Goal: Find specific page/section: Find specific page/section

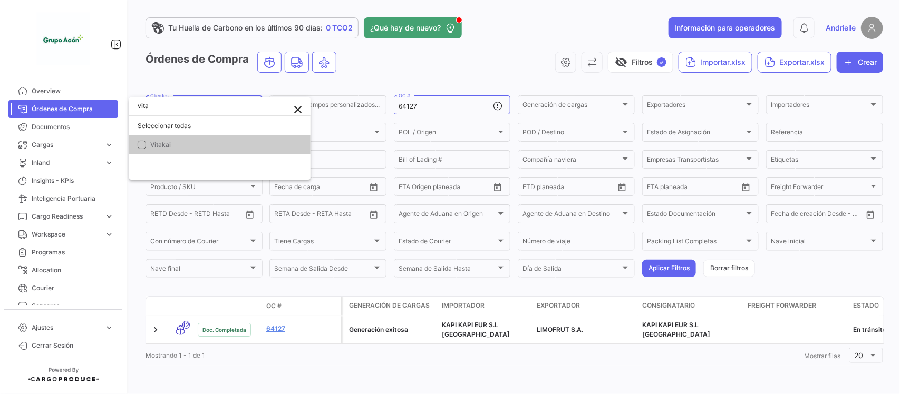
type input "vita"
drag, startPoint x: 162, startPoint y: 140, endPoint x: 201, endPoint y: 96, distance: 59.0
click at [162, 141] on span "Vitakai" at bounding box center [160, 145] width 21 height 8
click at [206, 84] on div at bounding box center [450, 197] width 900 height 394
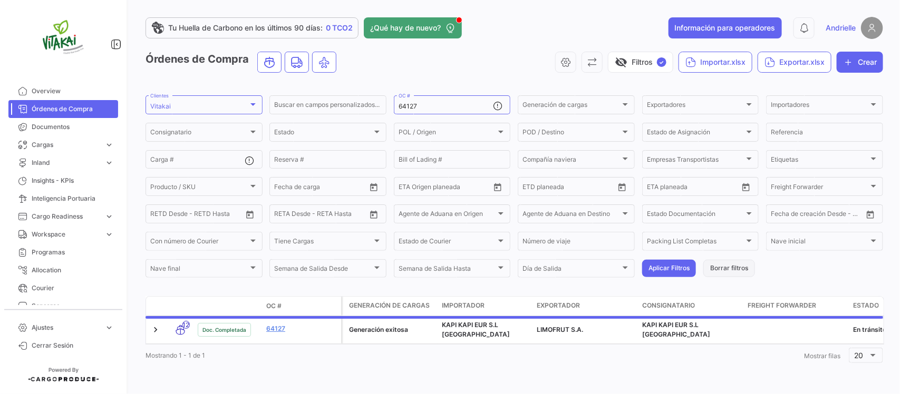
click at [712, 266] on button "Borrar filtros" at bounding box center [729, 268] width 52 height 17
click at [61, 141] on span "Cargas" at bounding box center [66, 144] width 69 height 9
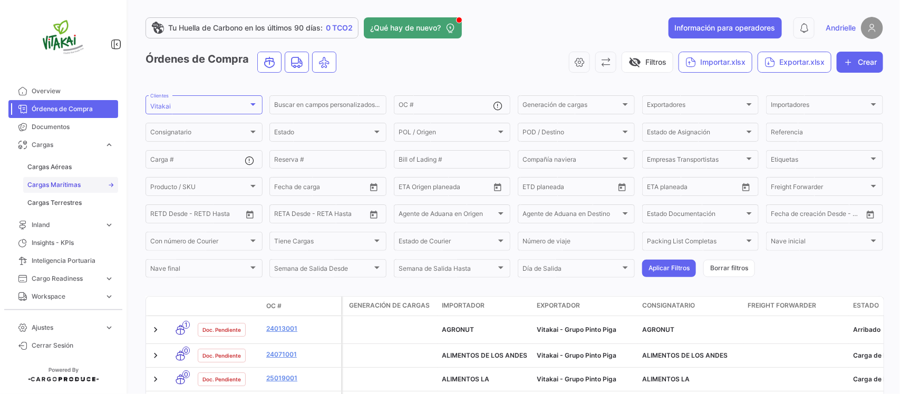
click at [67, 180] on span "Cargas Marítimas" at bounding box center [53, 184] width 53 height 9
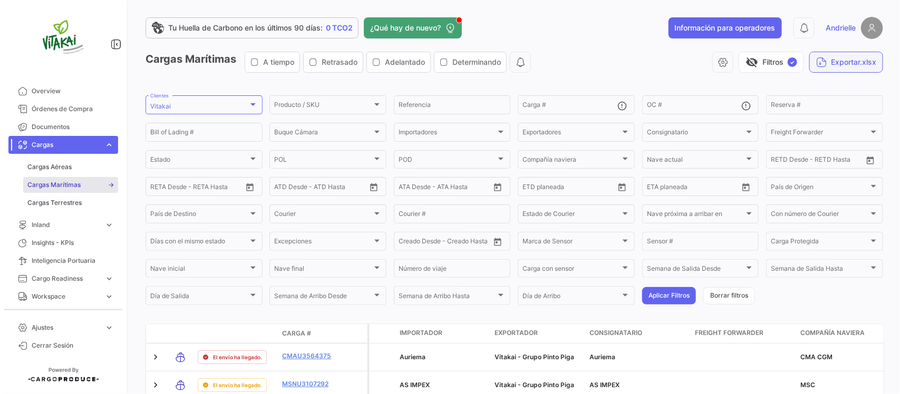
click at [824, 66] on button "Exportar.xlsx" at bounding box center [846, 62] width 74 height 21
